Goal: Find specific page/section: Find specific page/section

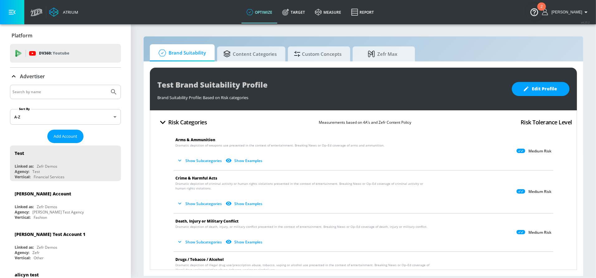
click at [57, 91] on input "Search by name" at bounding box center [59, 92] width 94 height 8
type input "[GEOGRAPHIC_DATA]"
click at [107, 85] on button "Submit Search" at bounding box center [114, 92] width 14 height 14
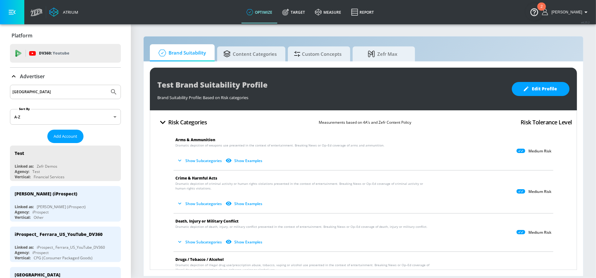
click at [48, 193] on div "[PERSON_NAME] (iProspect)" at bounding box center [46, 194] width 63 height 6
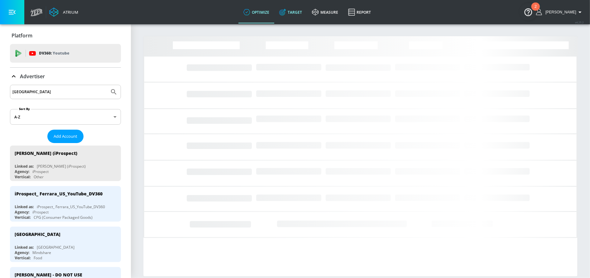
click at [286, 11] on icon at bounding box center [284, 11] width 4 height 4
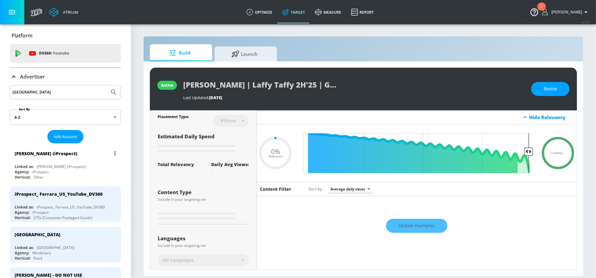
click at [76, 162] on div "[PERSON_NAME] (iProspect) Linked as: [PERSON_NAME] (iProspect) Agency: iProspec…" at bounding box center [65, 164] width 111 height 36
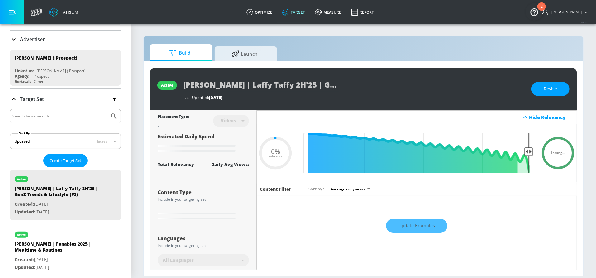
scroll to position [53, 0]
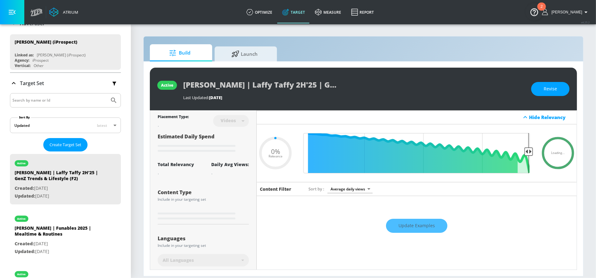
type input "0.5"
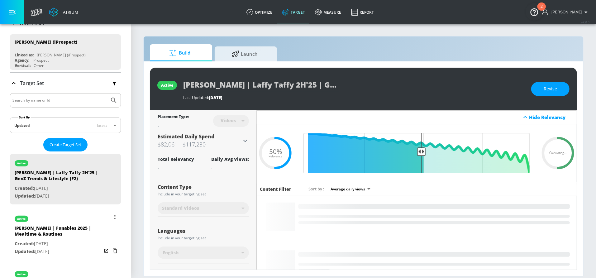
click at [65, 235] on div "[PERSON_NAME] | Funables 2025 | Mealtime & Routines" at bounding box center [58, 232] width 87 height 15
type input "[PERSON_NAME] | Funables 2025 | Mealtime & Routines"
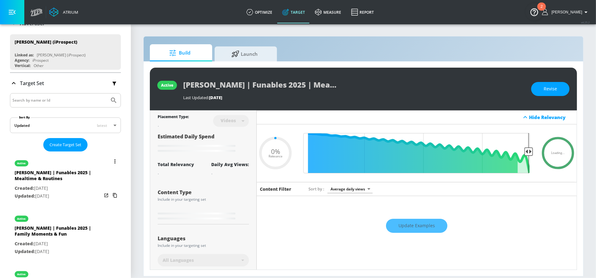
type input "0.1"
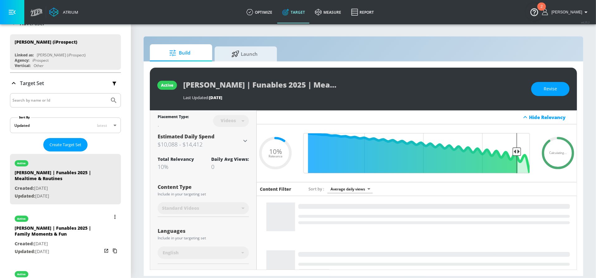
click at [66, 225] on div "[PERSON_NAME] | Funables 2025 | Family Moments & Fun" at bounding box center [58, 232] width 87 height 15
type input "[PERSON_NAME] | Funables 2025 | Family Moments & Fun"
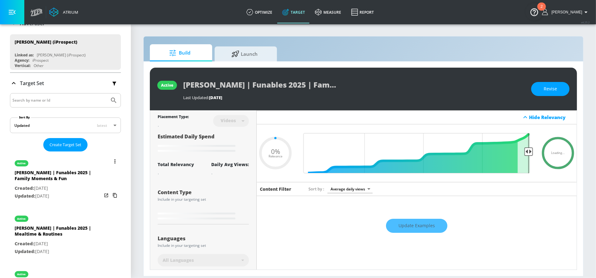
type input "0.1"
